Goal: Communication & Community: Answer question/provide support

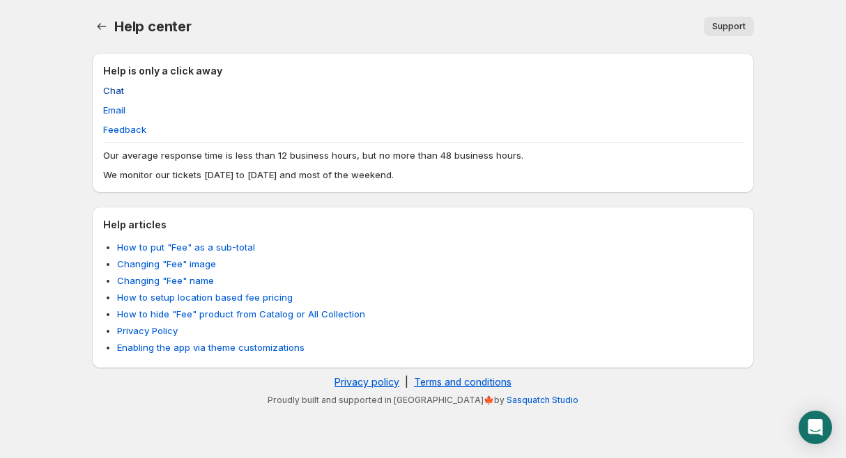
click at [118, 95] on span "Chat" at bounding box center [113, 91] width 21 height 14
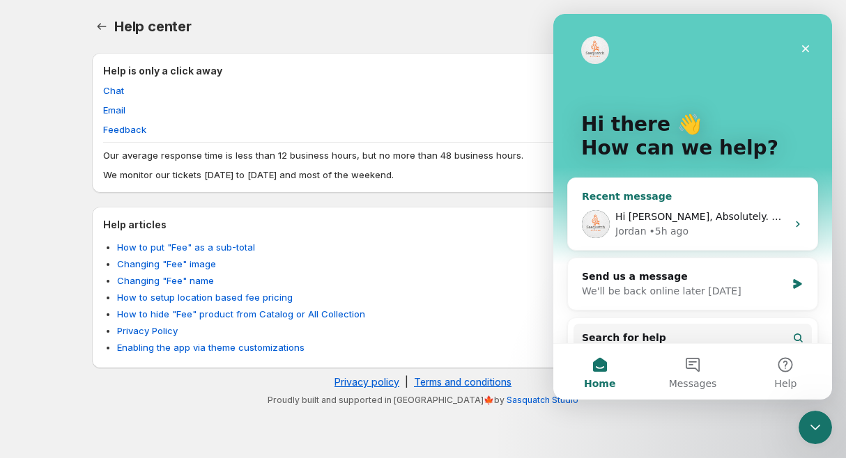
click at [739, 228] on div "Jordan • 5h ago" at bounding box center [700, 231] width 171 height 15
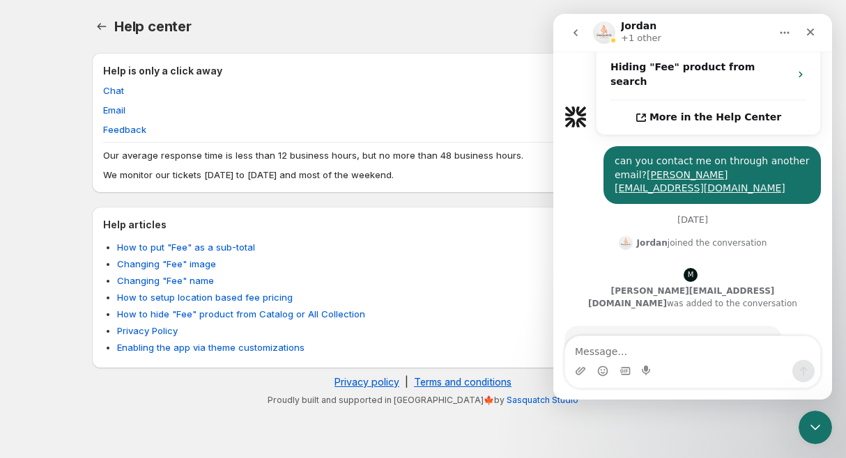
scroll to position [579, 0]
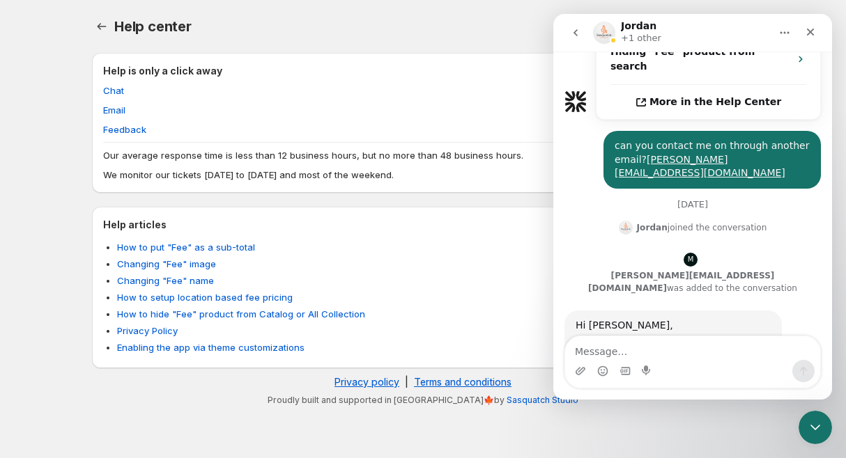
click at [653, 357] on textarea "Message…" at bounding box center [692, 348] width 255 height 24
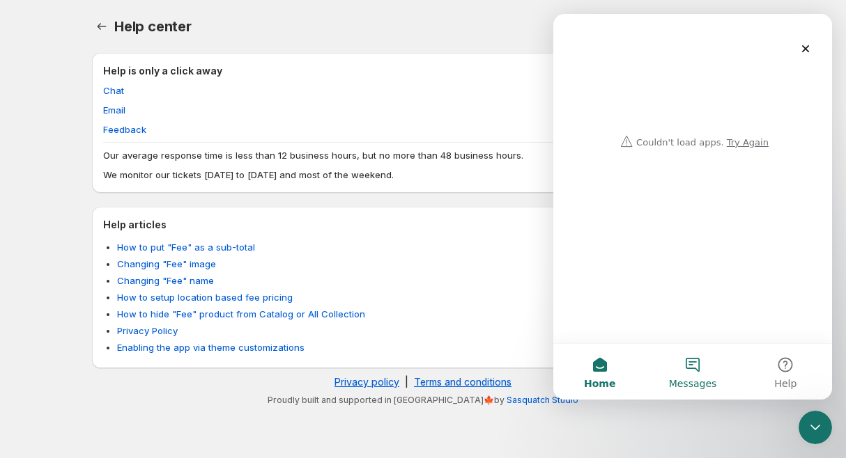
click at [691, 357] on button "Messages" at bounding box center [692, 372] width 93 height 56
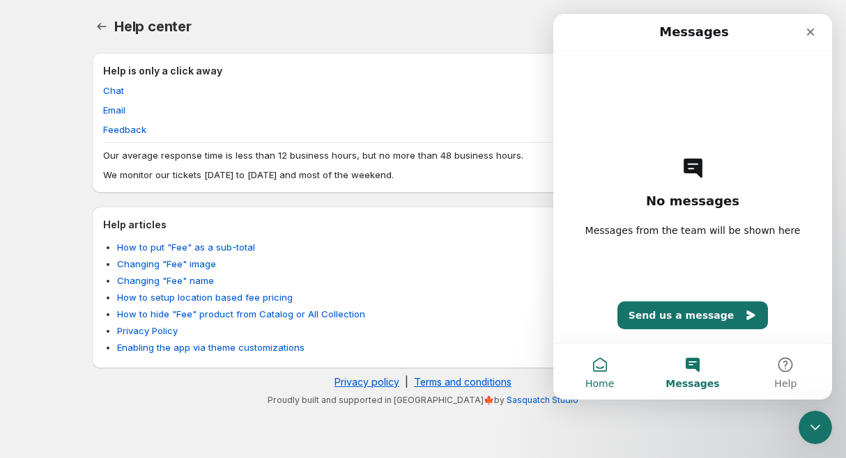
click at [602, 375] on button "Home" at bounding box center [599, 372] width 93 height 56
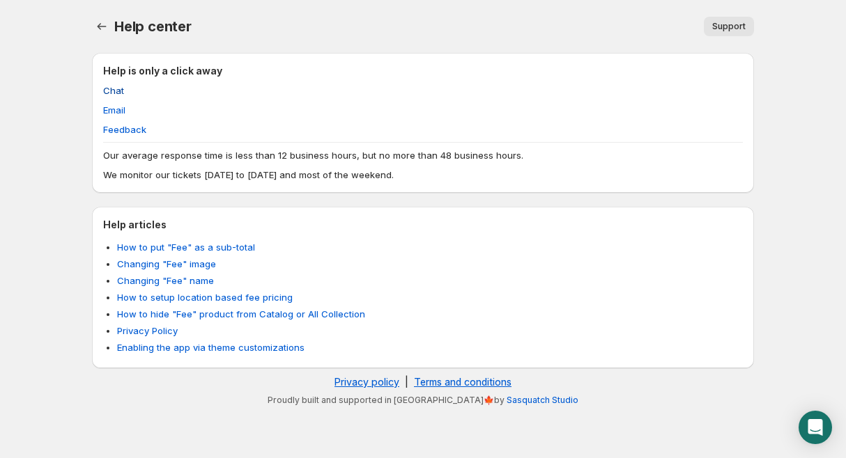
click at [114, 89] on span "Chat" at bounding box center [113, 91] width 21 height 14
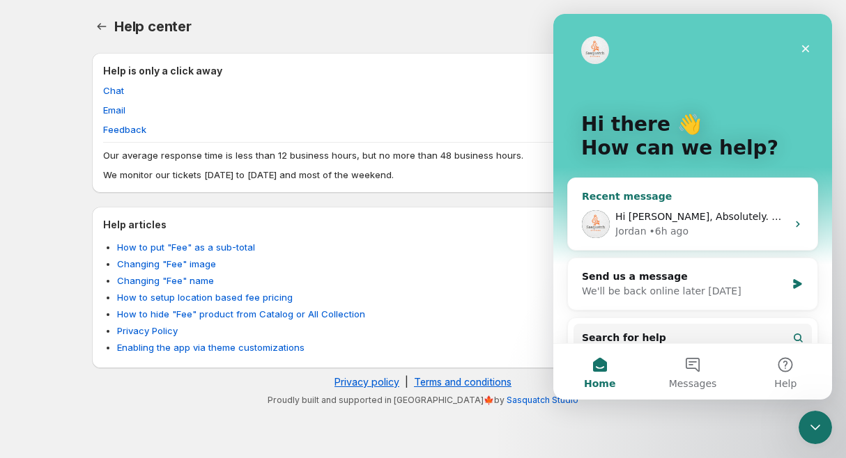
click at [727, 213] on span "Hi [PERSON_NAME], Absolutely. What's the url of the product? Chat soon! [GEOGRA…" at bounding box center [847, 216] width 464 height 11
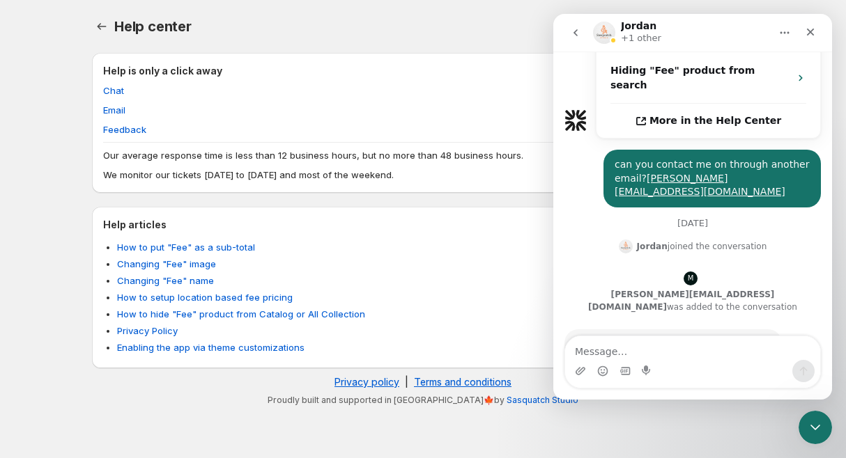
scroll to position [579, 0]
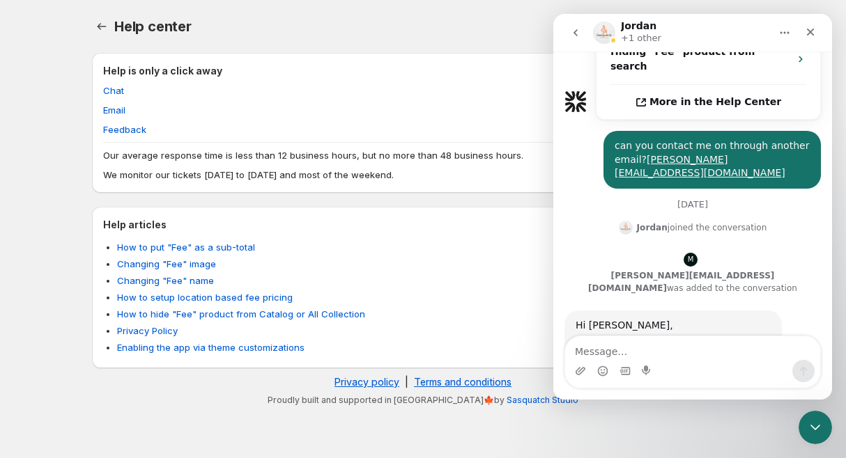
type textarea "https://briteb2b.com/products/brite-all"
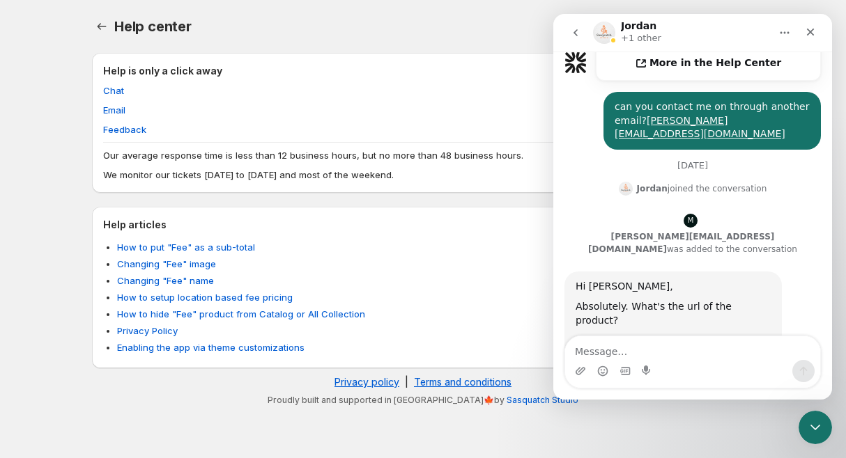
scroll to position [621, 0]
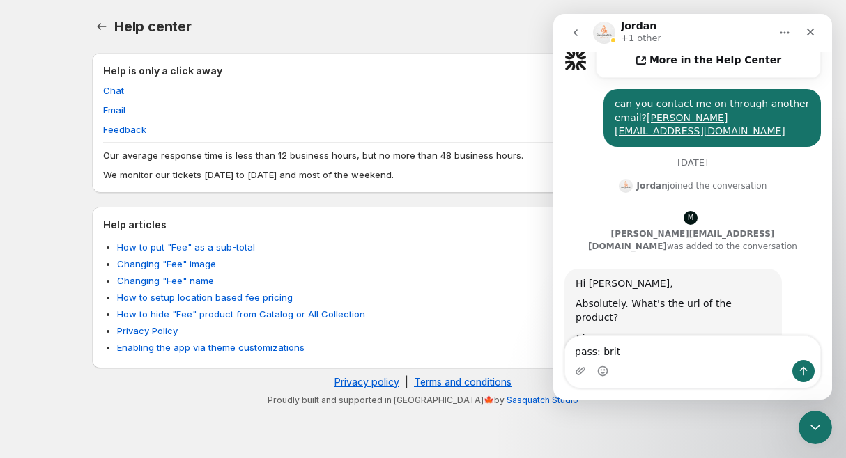
type textarea "pass: brite"
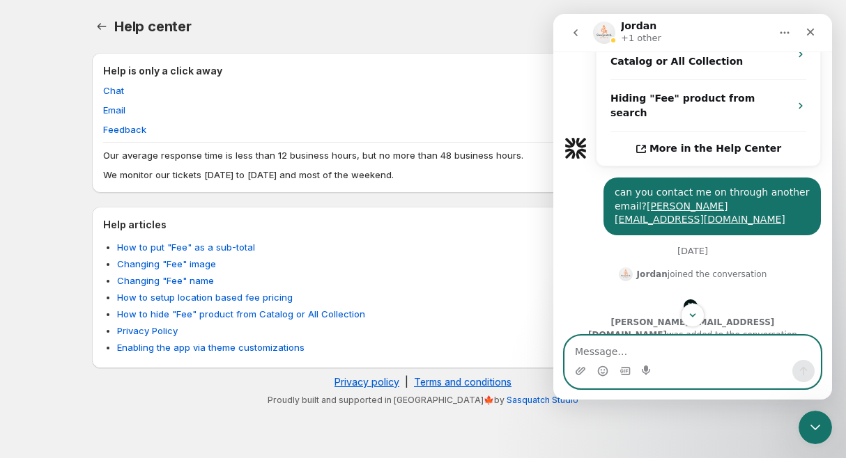
scroll to position [537, 0]
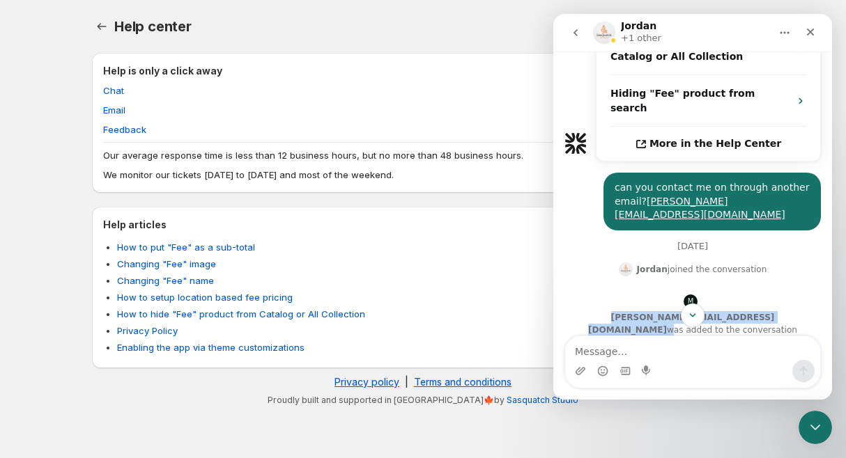
drag, startPoint x: 685, startPoint y: 236, endPoint x: 538, endPoint y: 232, distance: 146.3
click at [553, 232] on html "Jordan +1 other Ask us anything, or share your feedback. Thanks for contacting …" at bounding box center [692, 207] width 279 height 386
copy div "[PERSON_NAME][EMAIL_ADDRESS][DOMAIN_NAME]"
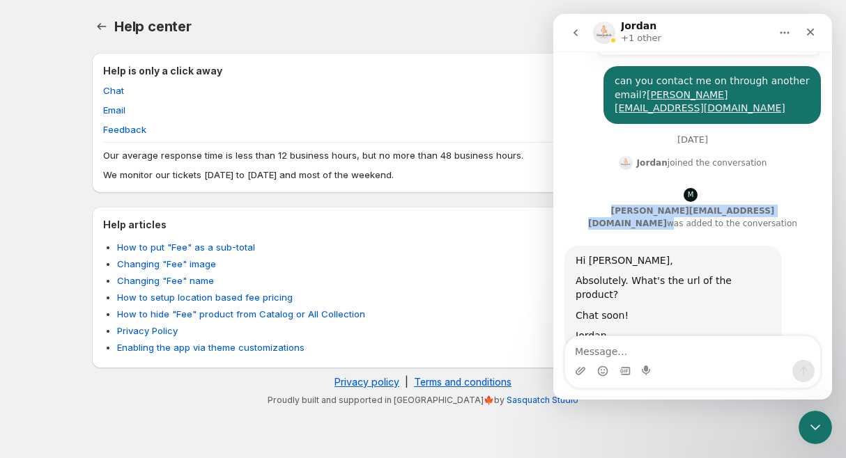
scroll to position [652, 0]
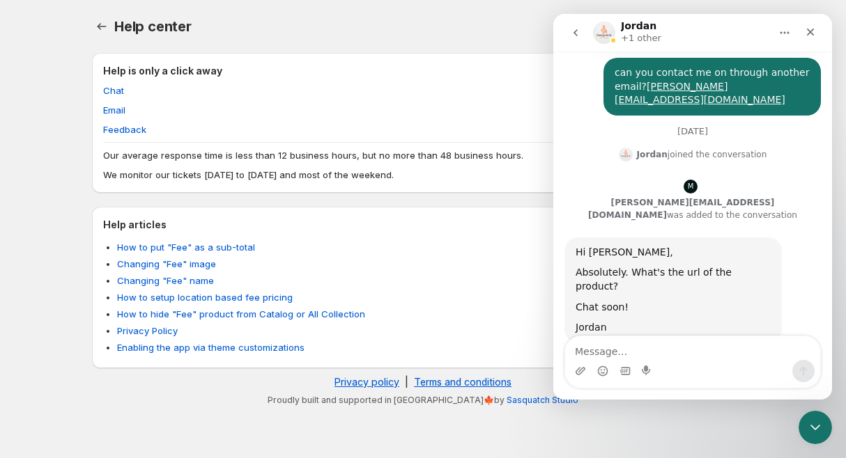
click at [646, 360] on div "Intercom messenger" at bounding box center [647, 371] width 11 height 22
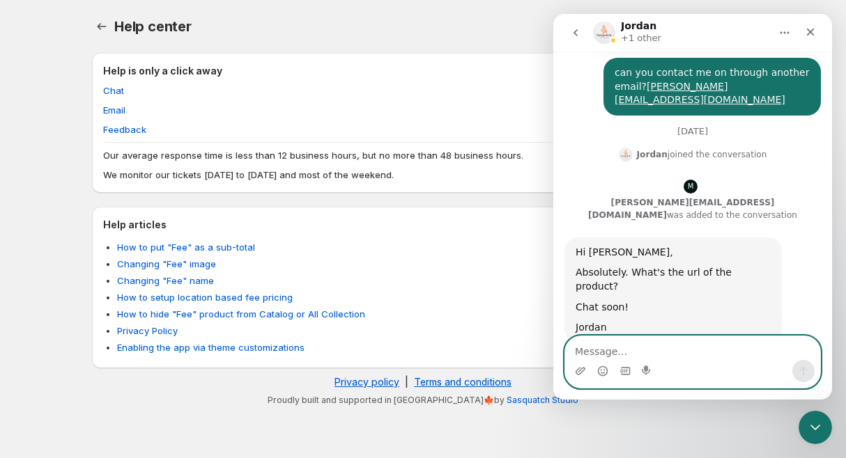
click at [641, 348] on textarea "Message…" at bounding box center [692, 348] width 255 height 24
type textarea "p"
type textarea "m"
type textarea "c"
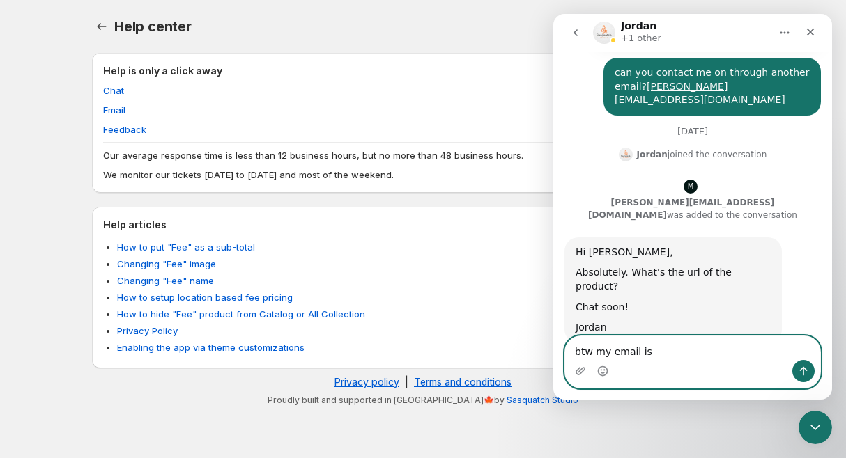
paste textarea "[PERSON_NAME][EMAIL_ADDRESS][DOMAIN_NAME]"
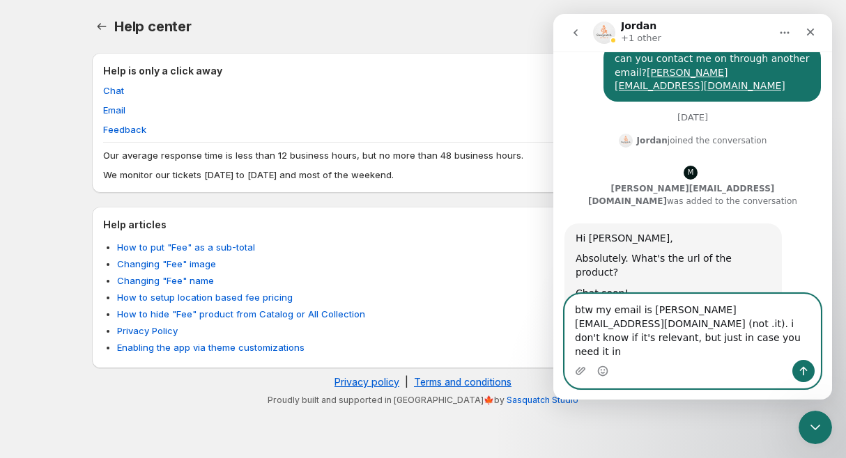
scroll to position [680, 0]
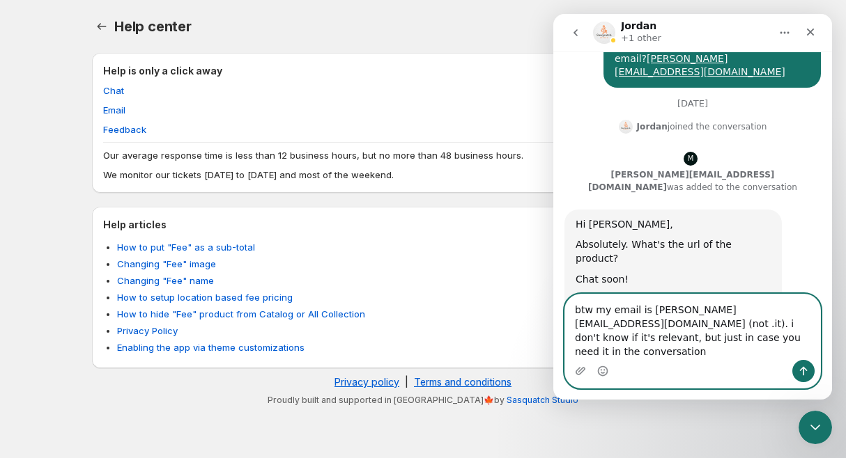
drag, startPoint x: 670, startPoint y: 350, endPoint x: 766, endPoint y: 340, distance: 96.0
click at [766, 340] on textarea "btw my email is milda@onemoreagency.lt (not .it). i don't know if it's relevant…" at bounding box center [692, 327] width 255 height 65
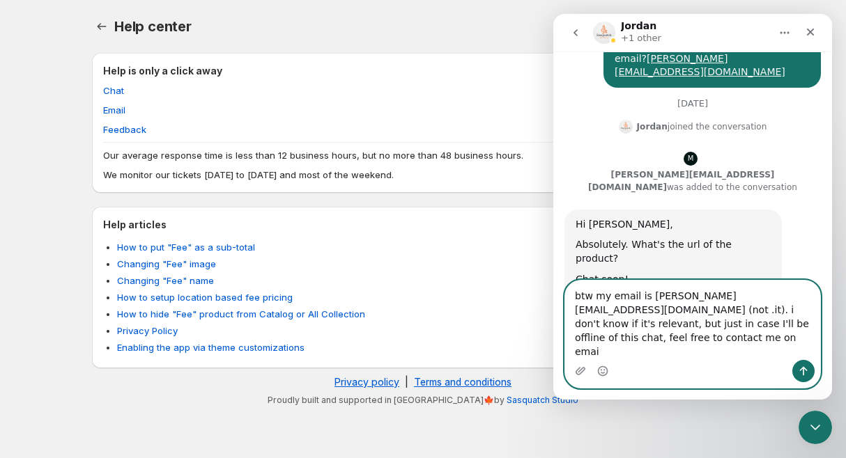
type textarea "btw my email is milda@onemoreagency.lt (not .it). i don't know if it's relevant…"
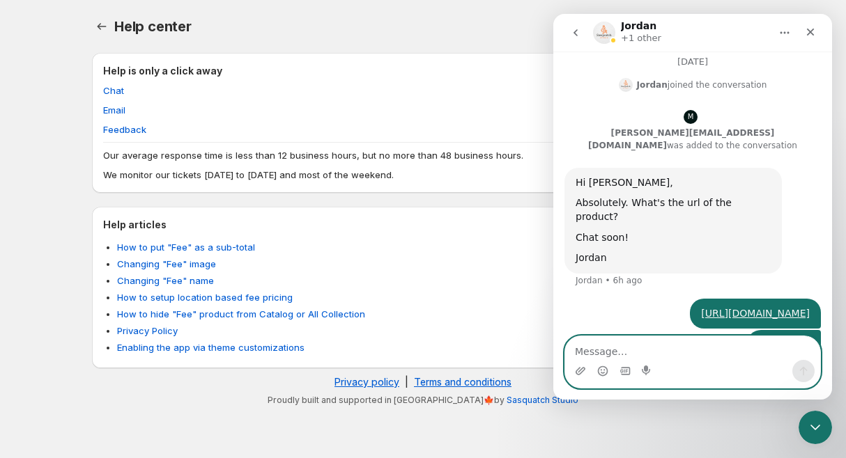
scroll to position [725, 0]
